Goal: Navigation & Orientation: Find specific page/section

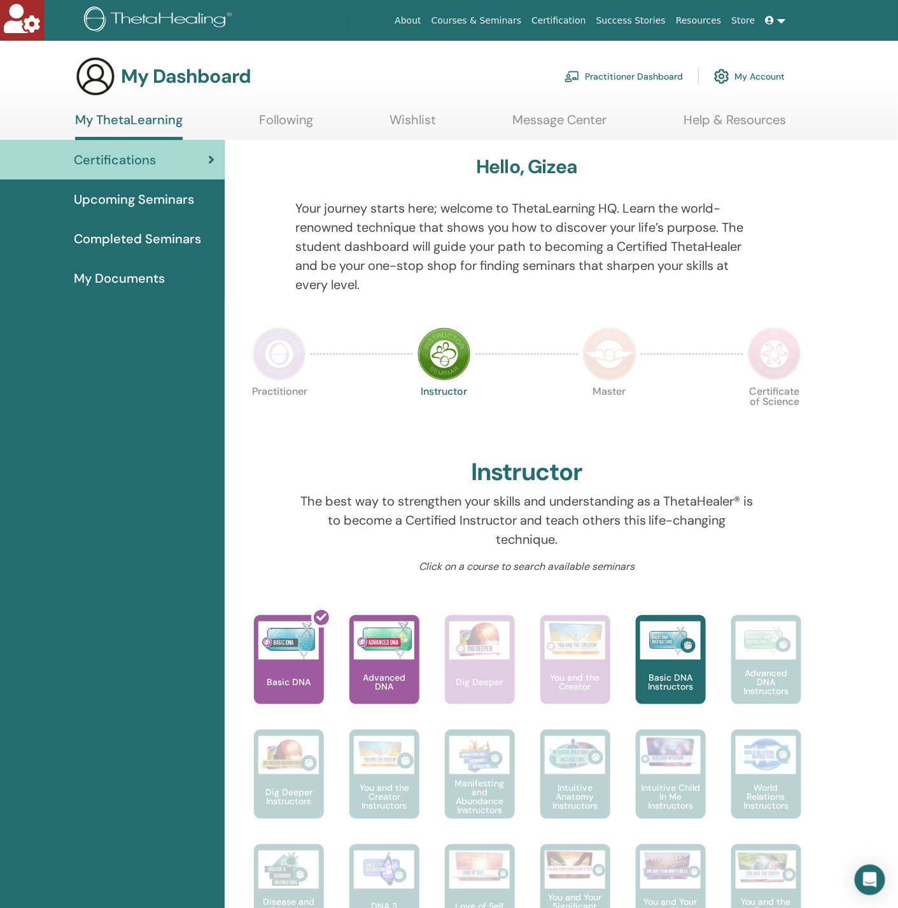
click at [159, 207] on span "Upcoming Seminars" at bounding box center [134, 199] width 120 height 19
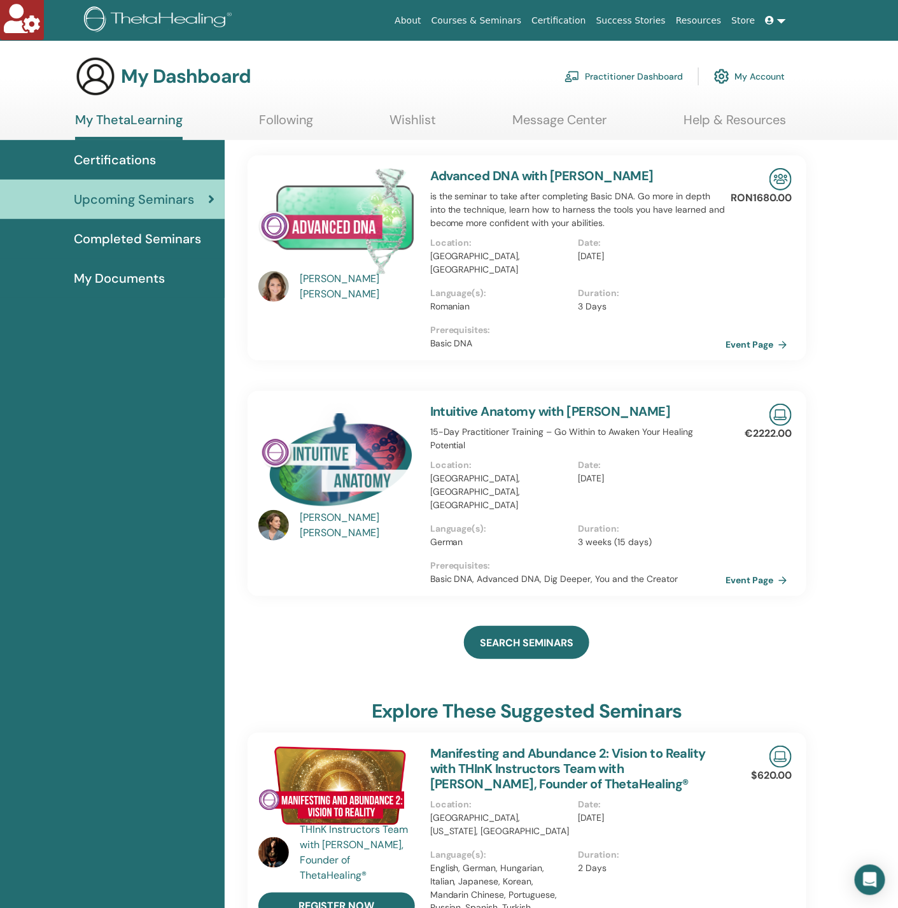
click at [163, 153] on div "Certifications" at bounding box center [112, 159] width 204 height 19
